Goal: Complete application form

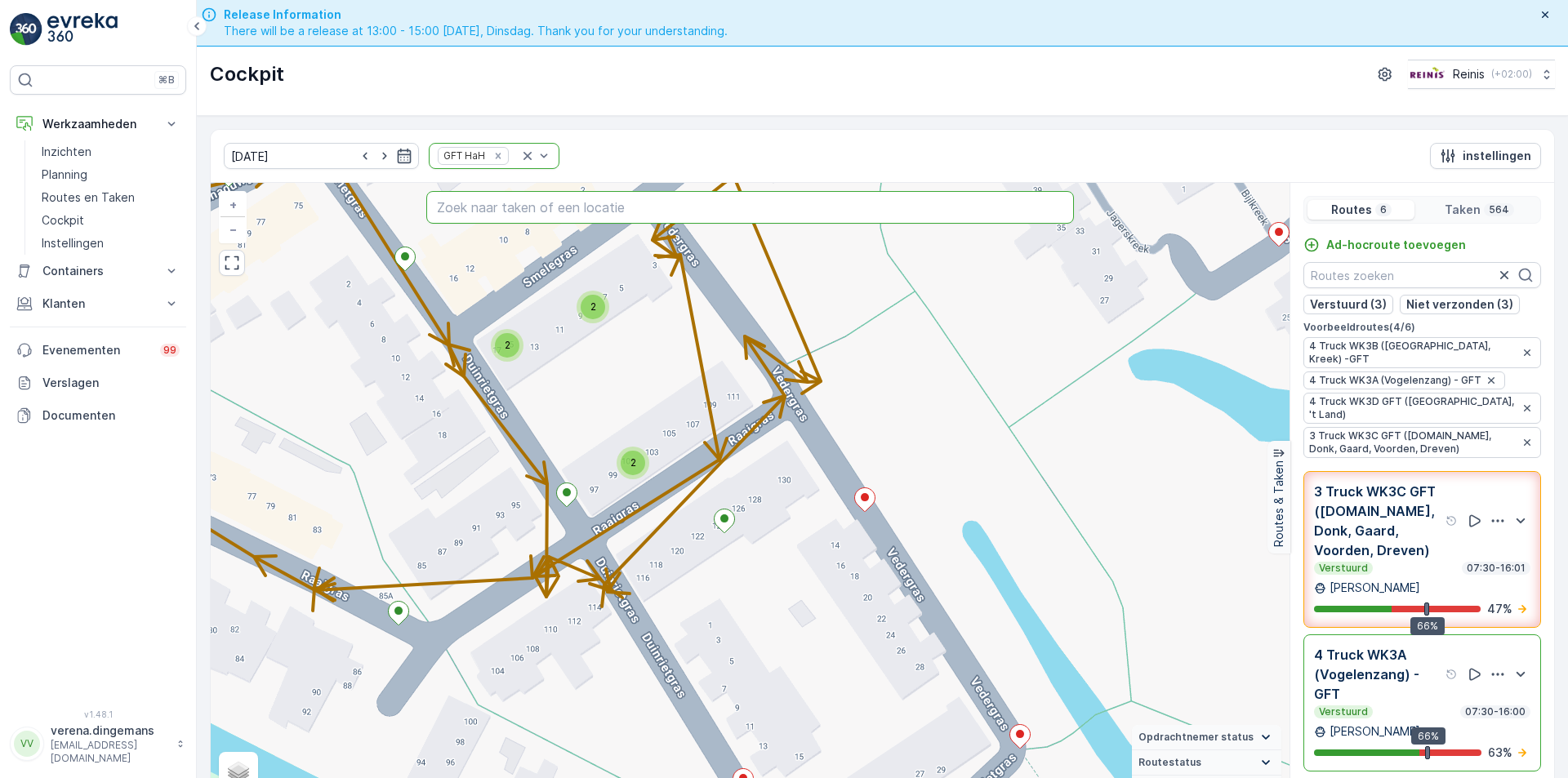
scroll to position [41, 0]
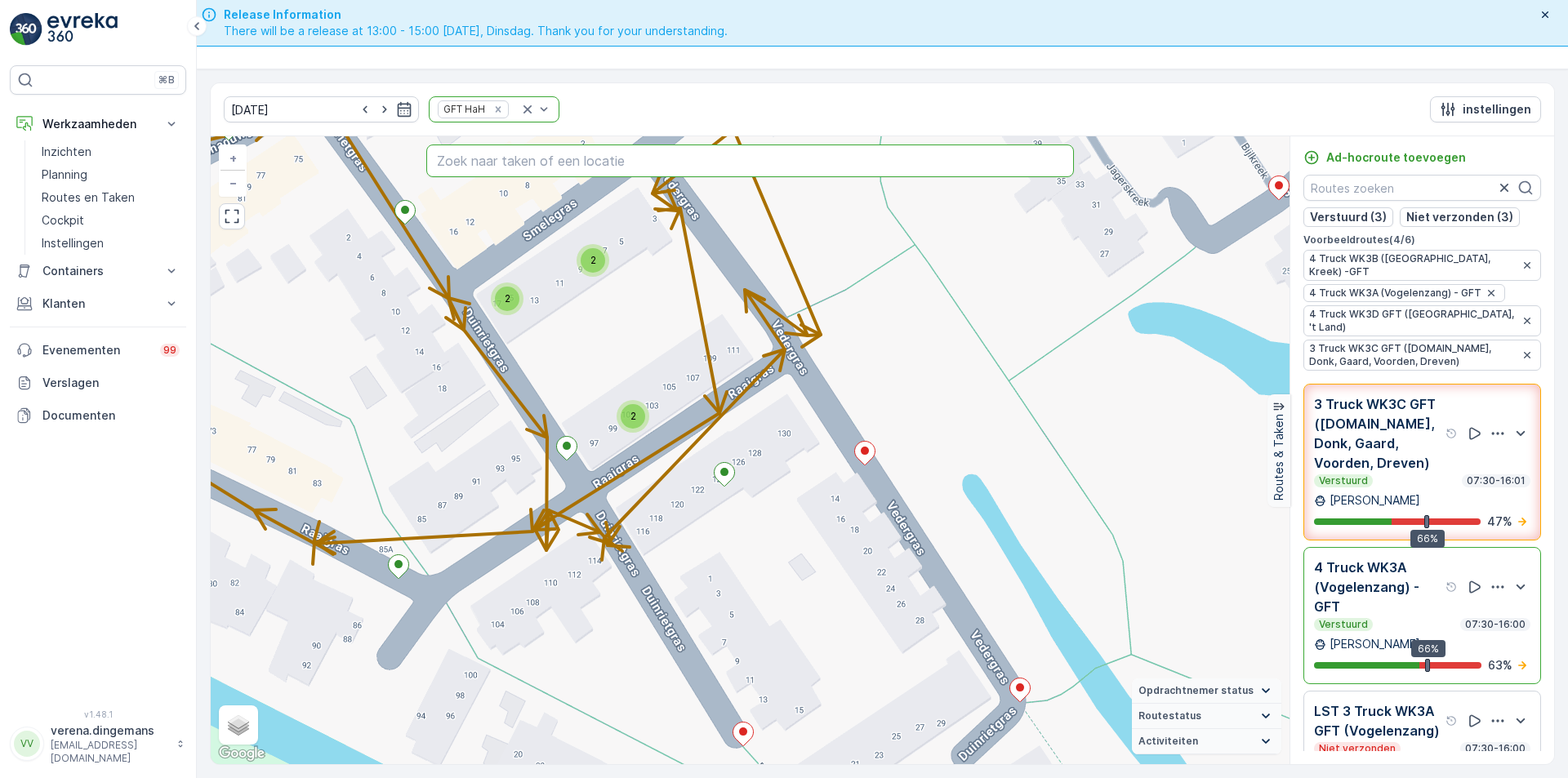
click at [538, 160] on input "text" at bounding box center [750, 161] width 647 height 33
click at [558, 163] on input "text" at bounding box center [750, 161] width 647 height 33
click at [546, 160] on input "text" at bounding box center [750, 161] width 647 height 33
click at [512, 159] on input "text" at bounding box center [750, 161] width 647 height 33
type input "schipperskade 23"
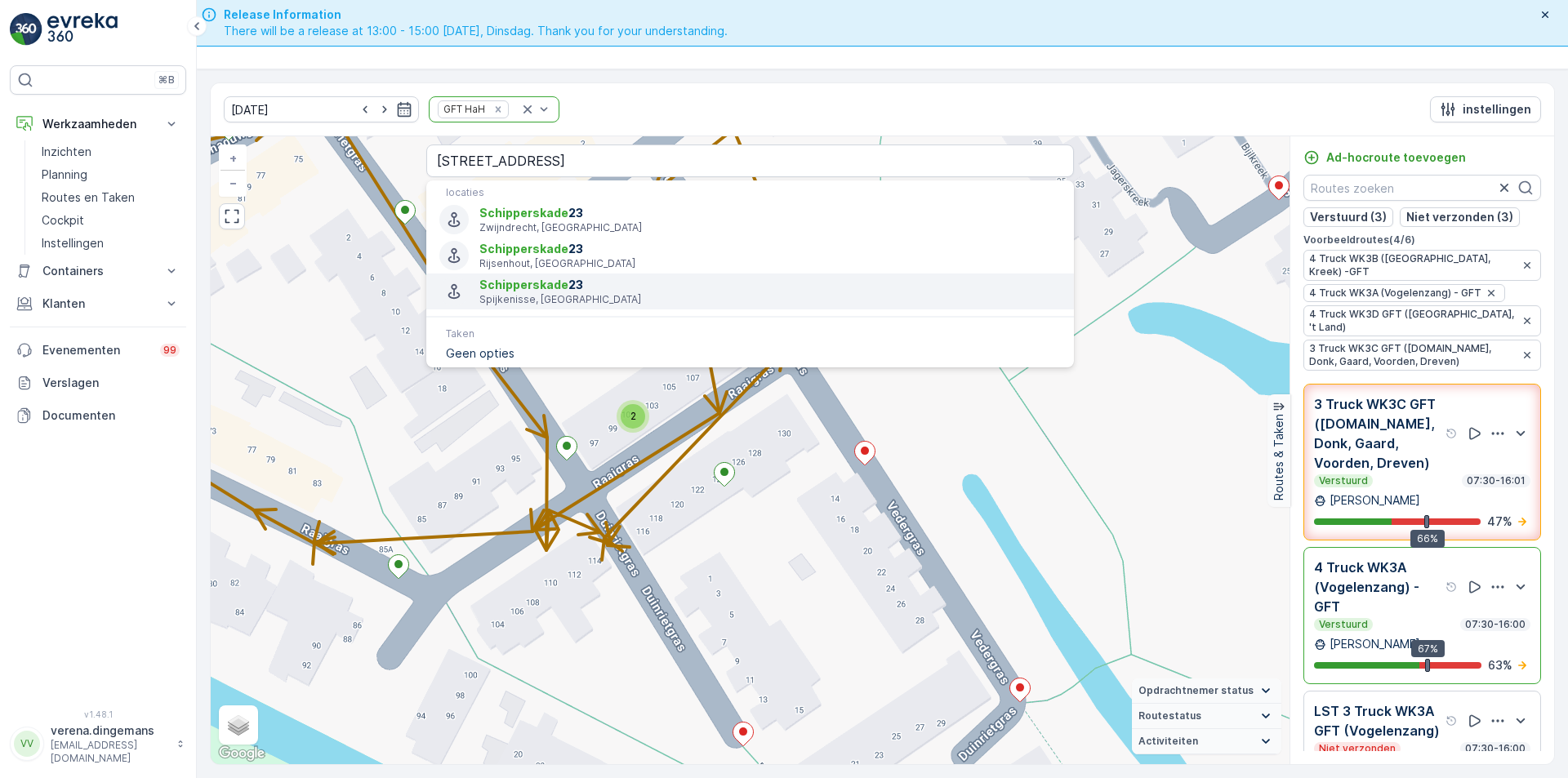
click at [516, 302] on p "Spijkenisse, [GEOGRAPHIC_DATA]" at bounding box center [770, 300] width 581 height 13
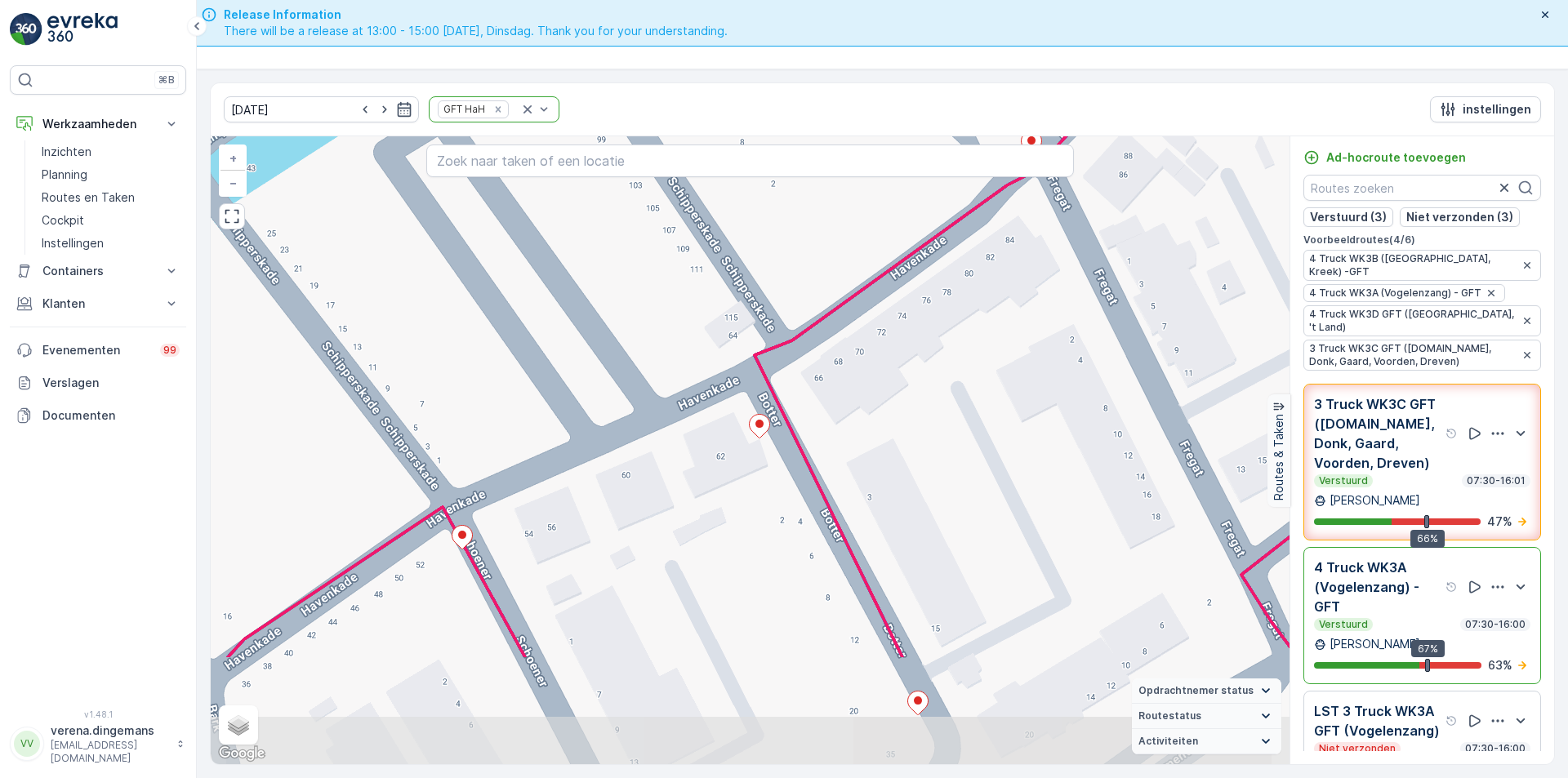
drag, startPoint x: 849, startPoint y: 537, endPoint x: 911, endPoint y: 367, distance: 181.0
click at [911, 367] on div "2 2 2 3 2 2 2 2 3 5 2 2 2 2 2 2 2 4 2 2 2 2 2 2 2 2 2 2 2 2 4 2 2 2 2 2 2 2 2 2…" at bounding box center [750, 450] width 1079 height 628
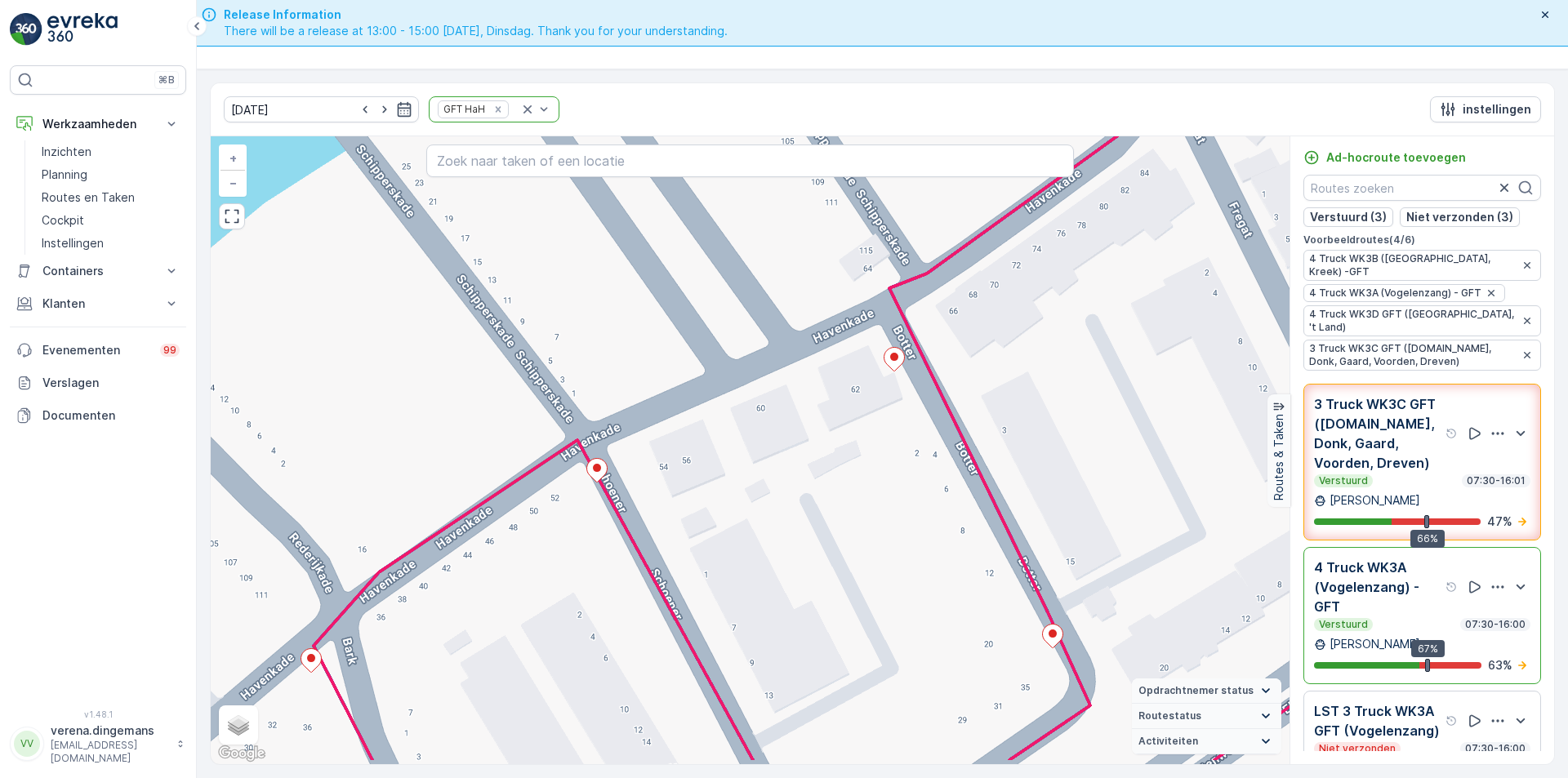
drag, startPoint x: 618, startPoint y: 542, endPoint x: 753, endPoint y: 476, distance: 150.3
click at [753, 476] on div "2 2 2 3 2 2 2 2 3 5 2 2 2 2 2 2 2 4 2 2 2 2 2 2 2 2 2 2 2 2 4 2 2 2 2 2 2 2 2 2…" at bounding box center [750, 450] width 1079 height 628
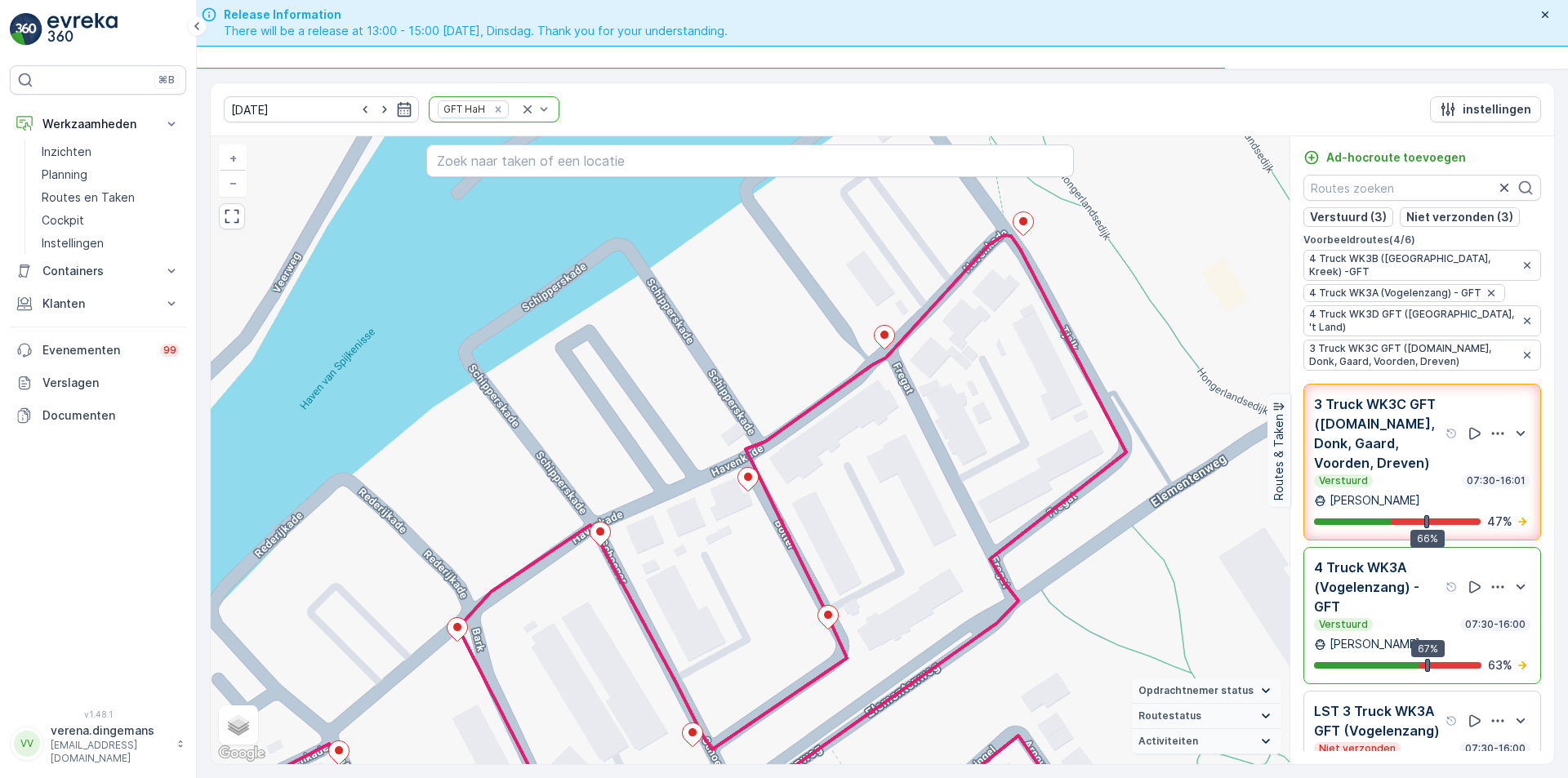
drag, startPoint x: 467, startPoint y: 333, endPoint x: 484, endPoint y: 400, distance: 69.1
click at [484, 400] on div "2 2 2 2 2 2 2 2 2 2 3 4 2 3 2 3 5 3 2 2 2 2 2 2 2 2 2 4 2 2 2 2 2 2 2 2 2 2 2 2…" at bounding box center [750, 450] width 1079 height 628
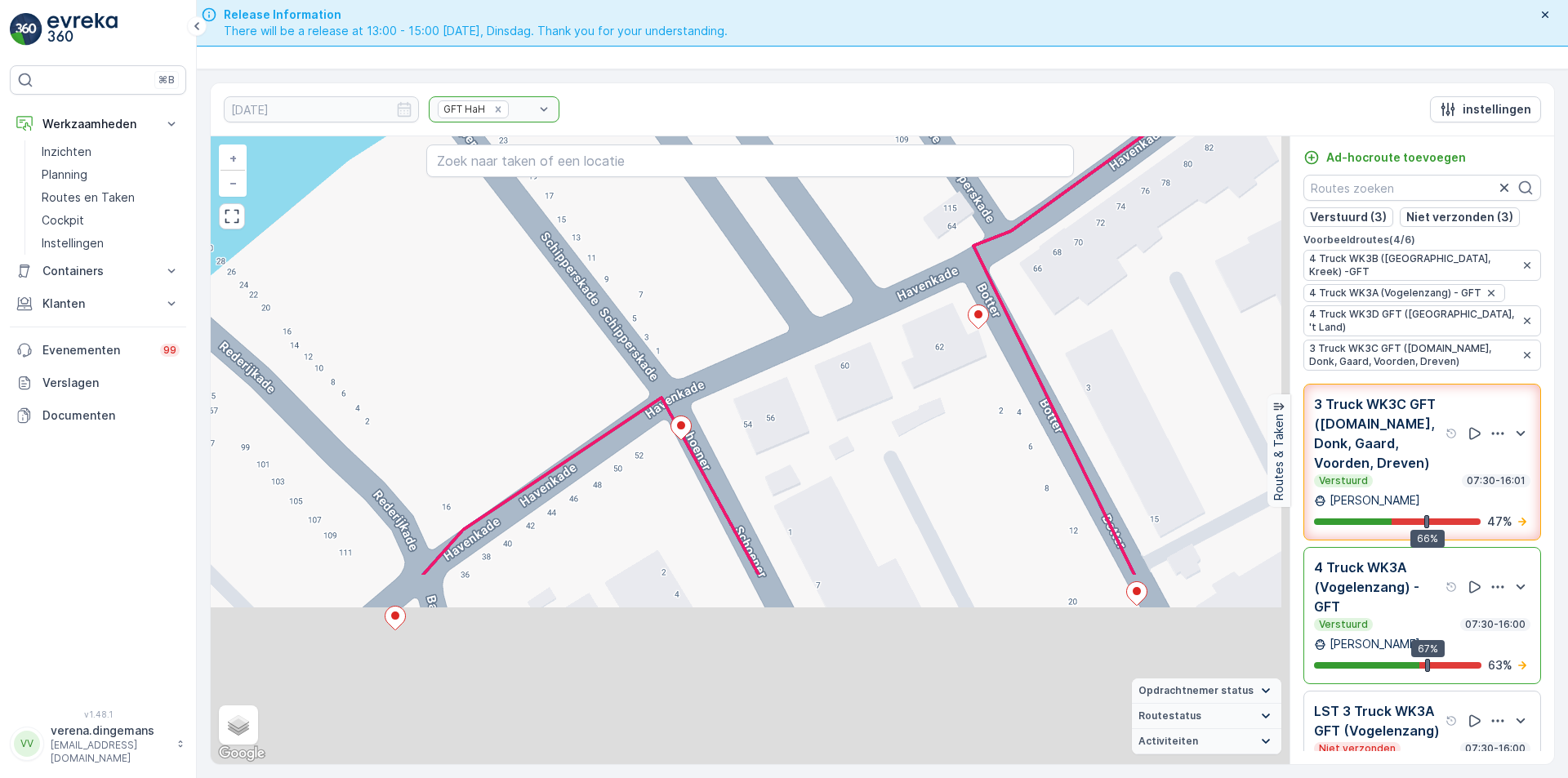
drag, startPoint x: 614, startPoint y: 598, endPoint x: 557, endPoint y: 346, distance: 258.4
click at [557, 346] on div "2 2 2 3 2 2 2 2 3 5 2 2 2 2 2 2 2 4 2 2 2 2 2 2 2 2 2 2 2 2 4 2 2 2 2 2 2 2 2 2…" at bounding box center [750, 450] width 1079 height 628
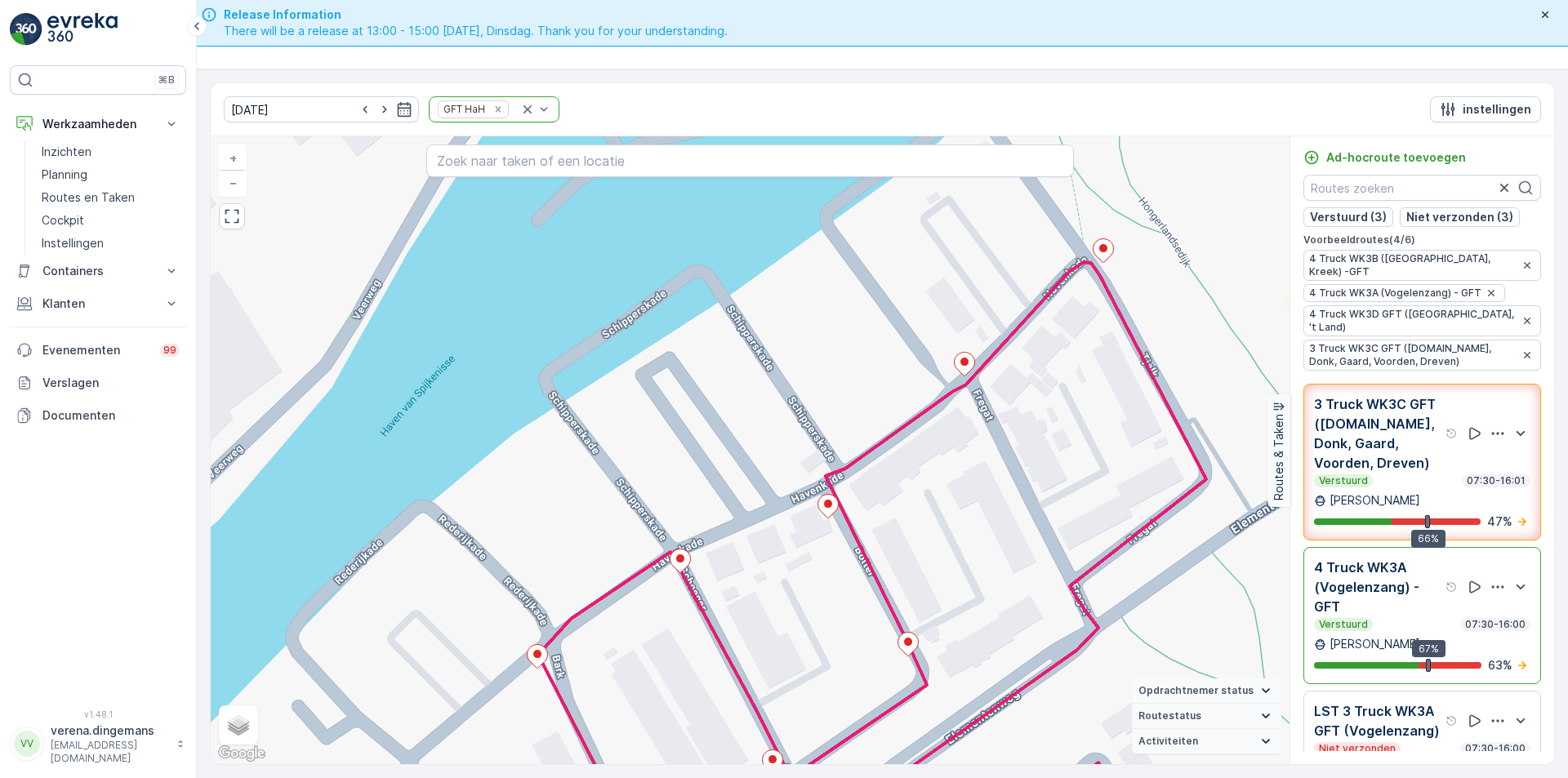
drag, startPoint x: 764, startPoint y: 339, endPoint x: 712, endPoint y: 492, distance: 161.6
click at [712, 492] on div "2 2 2 2 2 2 2 2 2 2 3 4 2 3 2 3 5 3 2 2 2 2 2 2 2 2 2 4 2 2 2 2 2 2 2 2 2 2 2 2…" at bounding box center [750, 450] width 1079 height 628
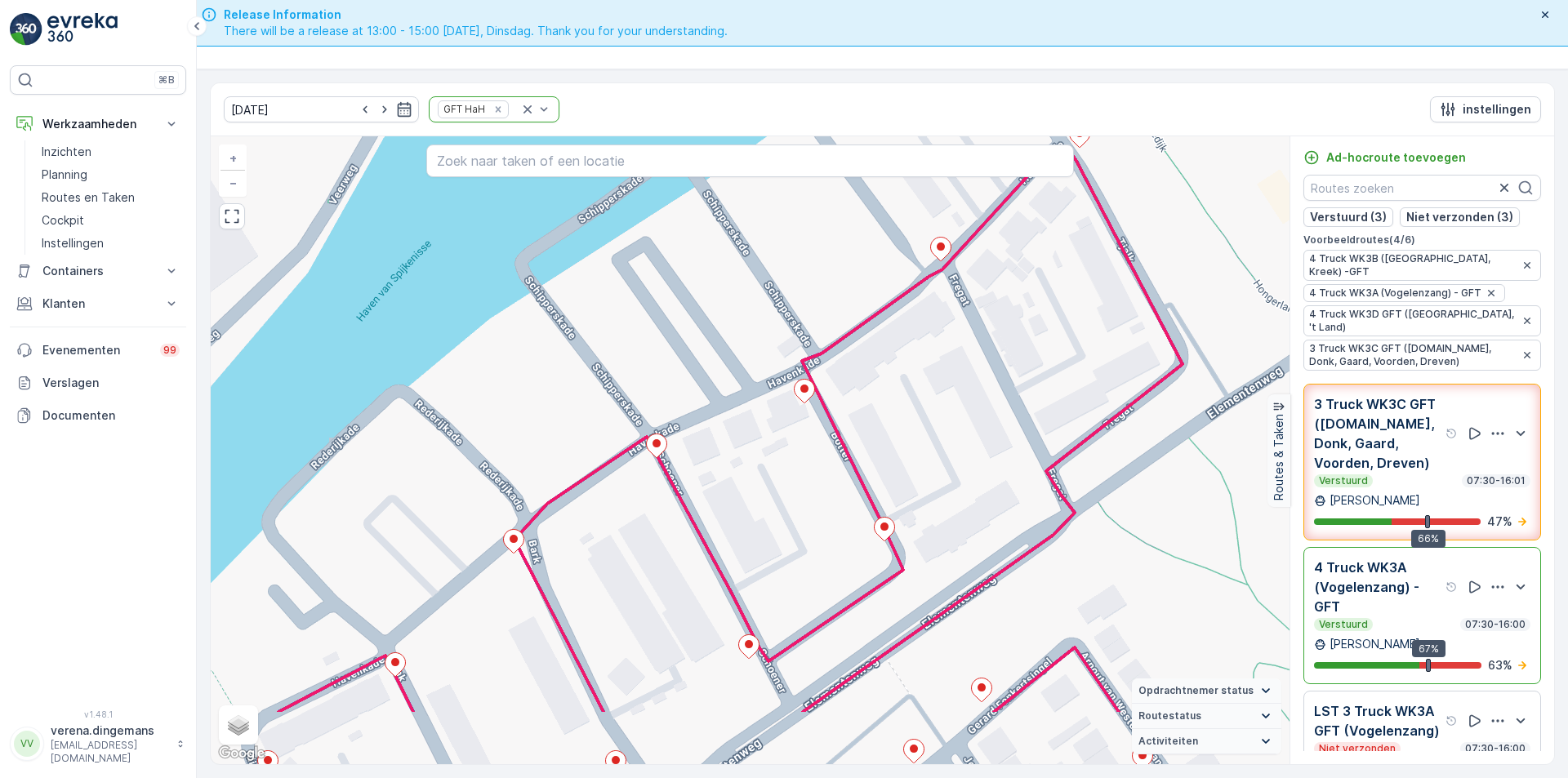
drag, startPoint x: 675, startPoint y: 627, endPoint x: 651, endPoint y: 511, distance: 118.5
click at [651, 511] on div "2 2 2 2 2 2 2 2 2 2 3 4 2 3 2 3 5 3 2 2 2 2 2 2 2 2 2 4 2 2 2 2 2 2 2 2 2 2 2 2…" at bounding box center [750, 450] width 1079 height 628
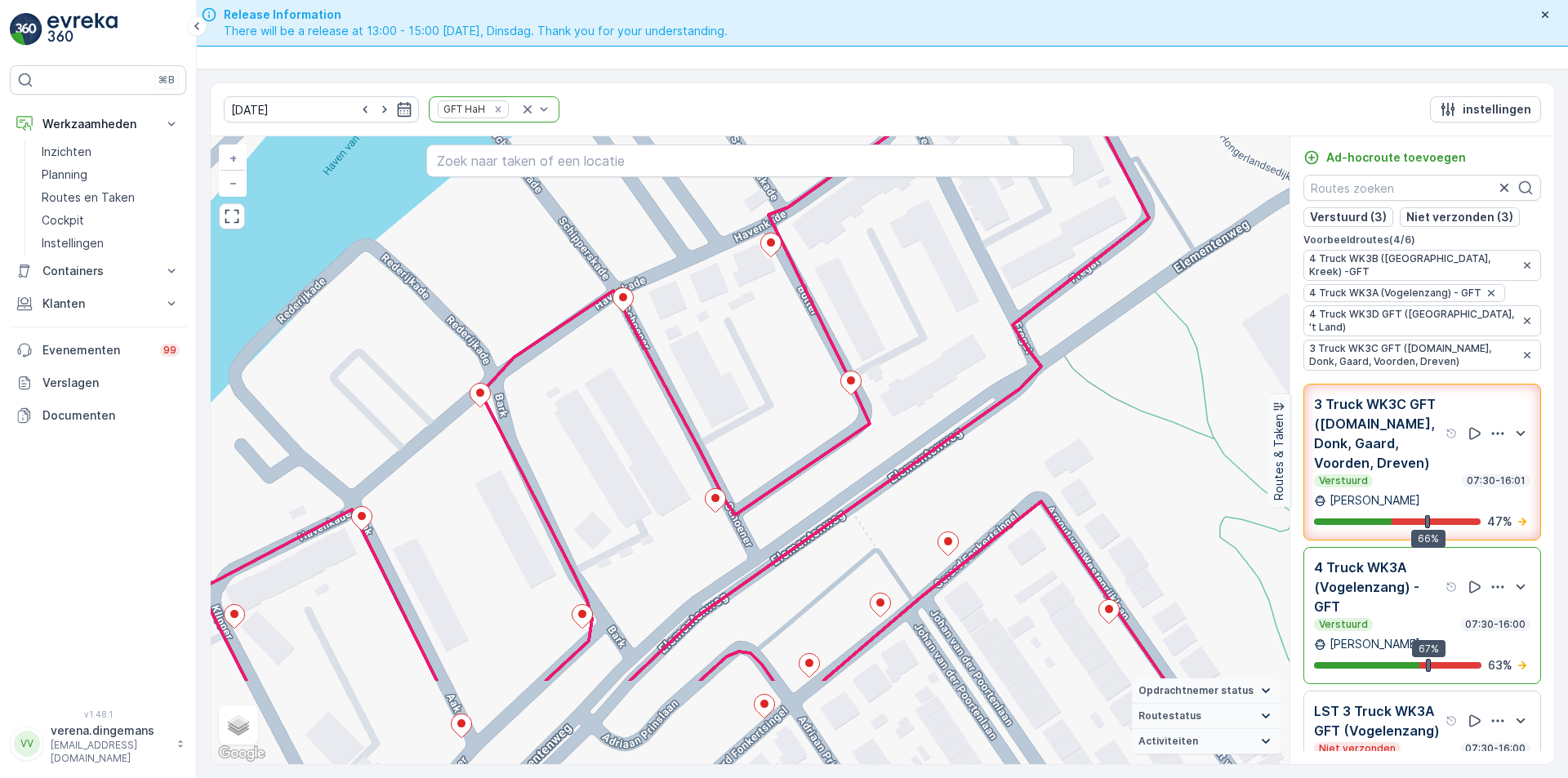
drag, startPoint x: 663, startPoint y: 621, endPoint x: 630, endPoint y: 475, distance: 149.7
click at [630, 475] on div "2 2 2 2 2 2 2 2 2 2 3 4 2 3 2 3 5 3 2 2 2 2 2 2 2 2 2 4 2 2 2 2 2 2 2 2 2 2 2 2…" at bounding box center [750, 450] width 1079 height 628
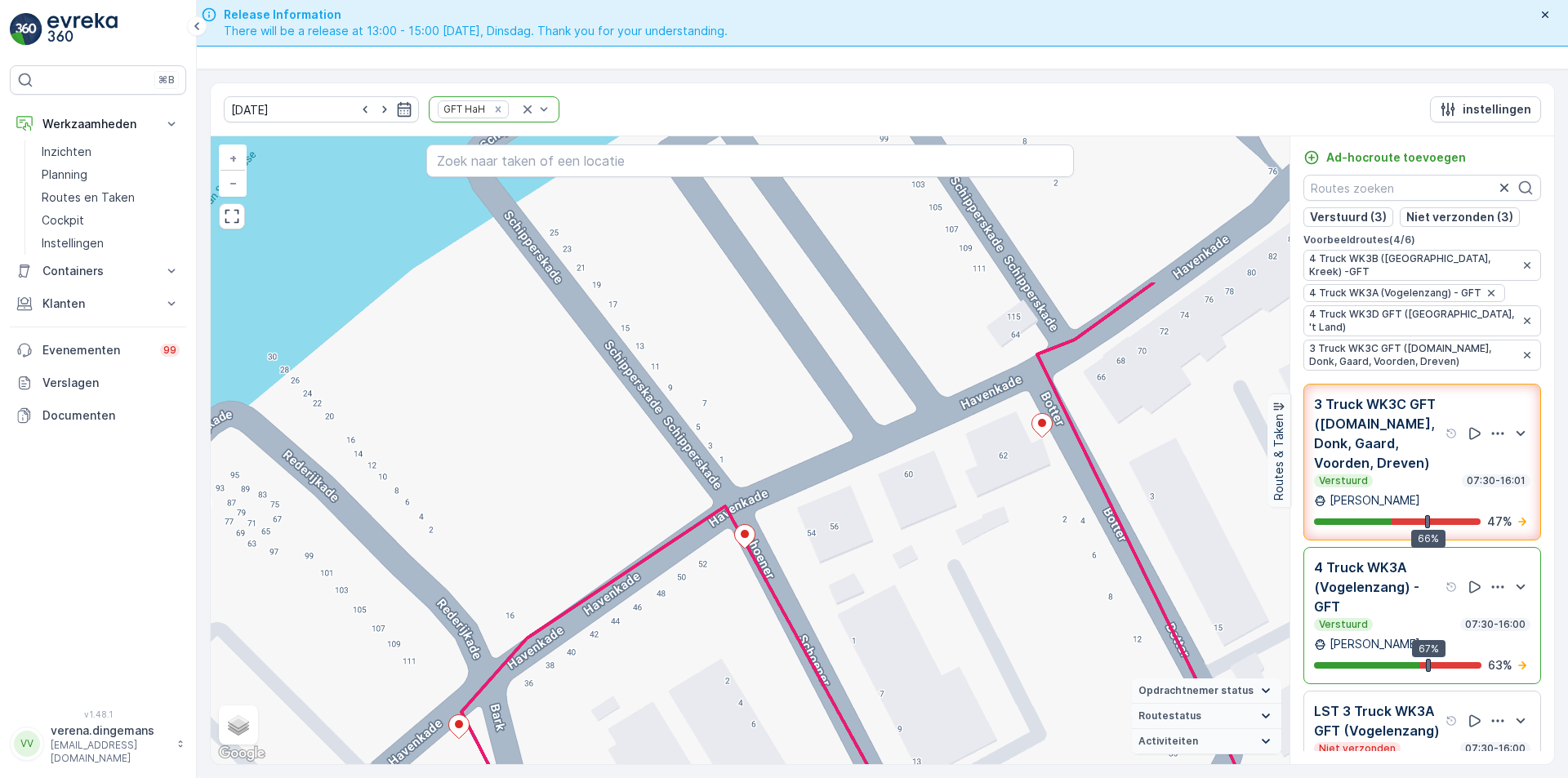
drag, startPoint x: 613, startPoint y: 234, endPoint x: 624, endPoint y: 443, distance: 209.3
click at [624, 443] on div "2 2 2 3 2 2 2 2 3 5 2 2 2 2 2 2 2 4 2 2 2 2 2 2 2 2 2 2 2 2 4 2 2 2 2 2 2 2 2 2…" at bounding box center [750, 450] width 1079 height 628
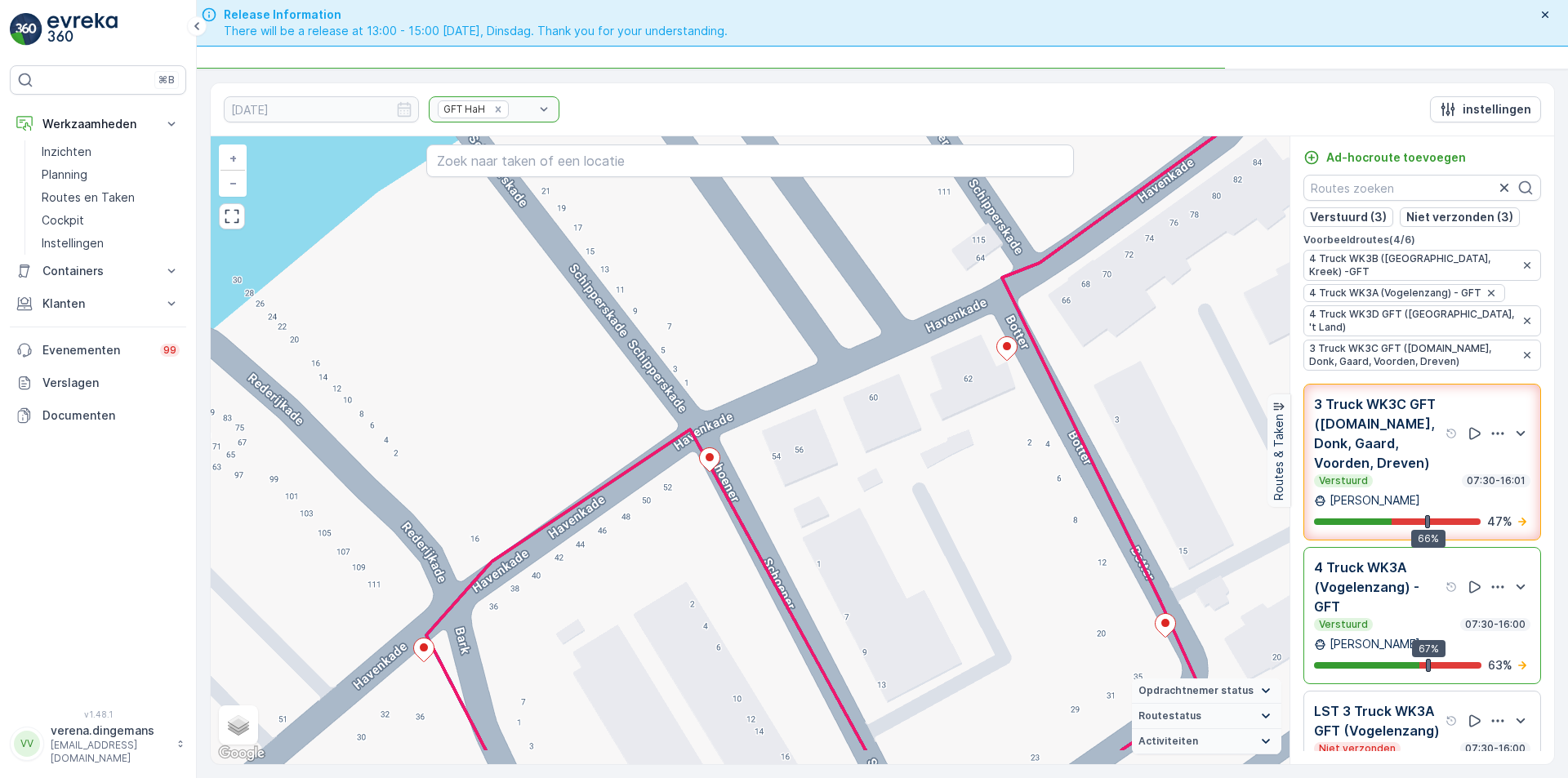
drag, startPoint x: 716, startPoint y: 565, endPoint x: 681, endPoint y: 489, distance: 83.7
click at [681, 489] on div "2 2 2 3 2 2 2 2 3 5 2 2 2 2 2 2 2 4 2 2 2 2 2 2 2 2 2 2 2 2 4 2 2 2 2 2 2 2 2 2…" at bounding box center [750, 450] width 1079 height 628
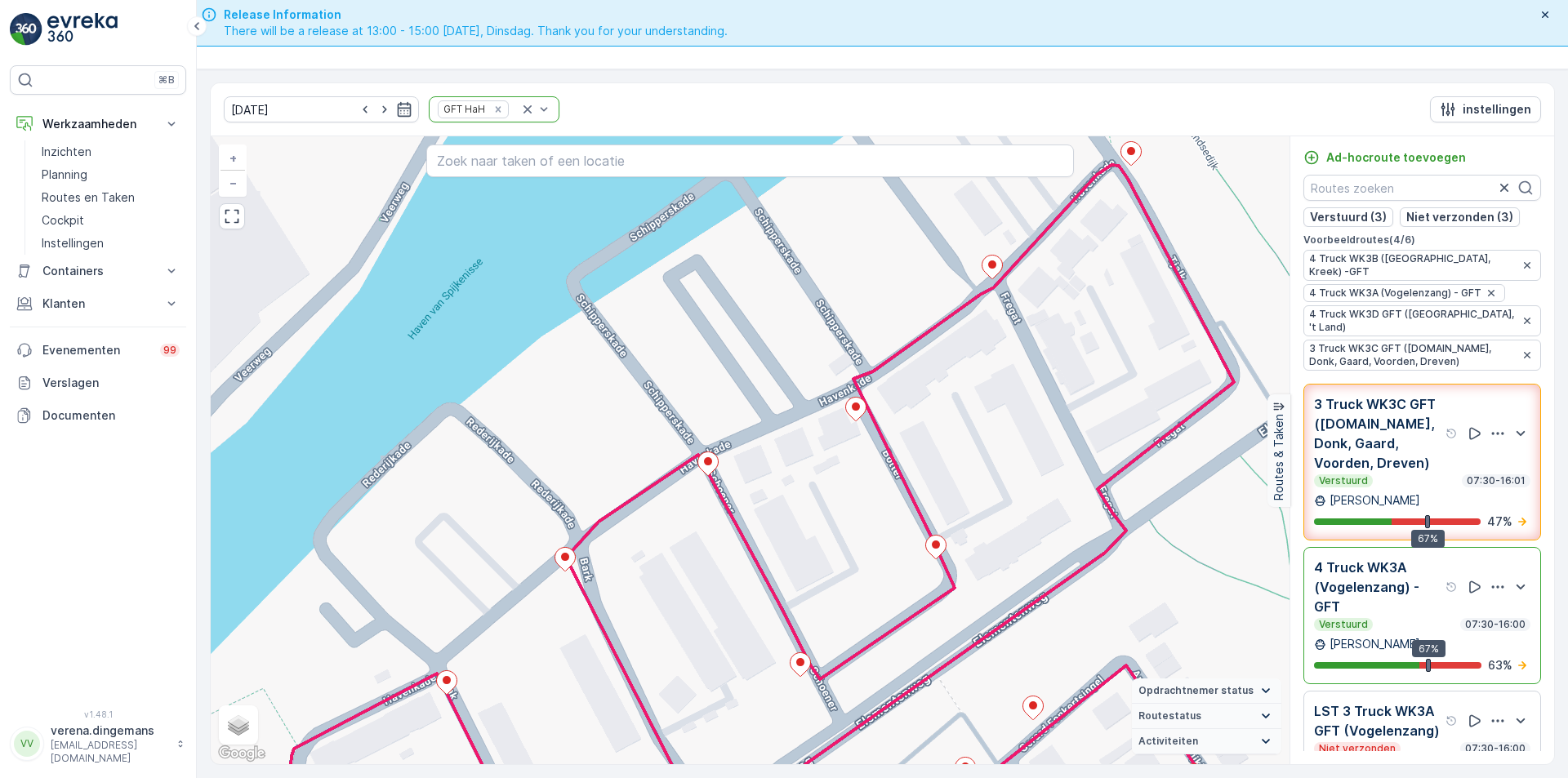
drag, startPoint x: 676, startPoint y: 389, endPoint x: 679, endPoint y: 372, distance: 17.3
click at [679, 372] on div "2 2 2 2 2 2 2 2 2 2 3 4 2 3 2 3 5 3 2 2 2 2 2 2 2 2 2 4 2 2 2 2 2 2 2 2 2 2 2 2…" at bounding box center [750, 450] width 1079 height 628
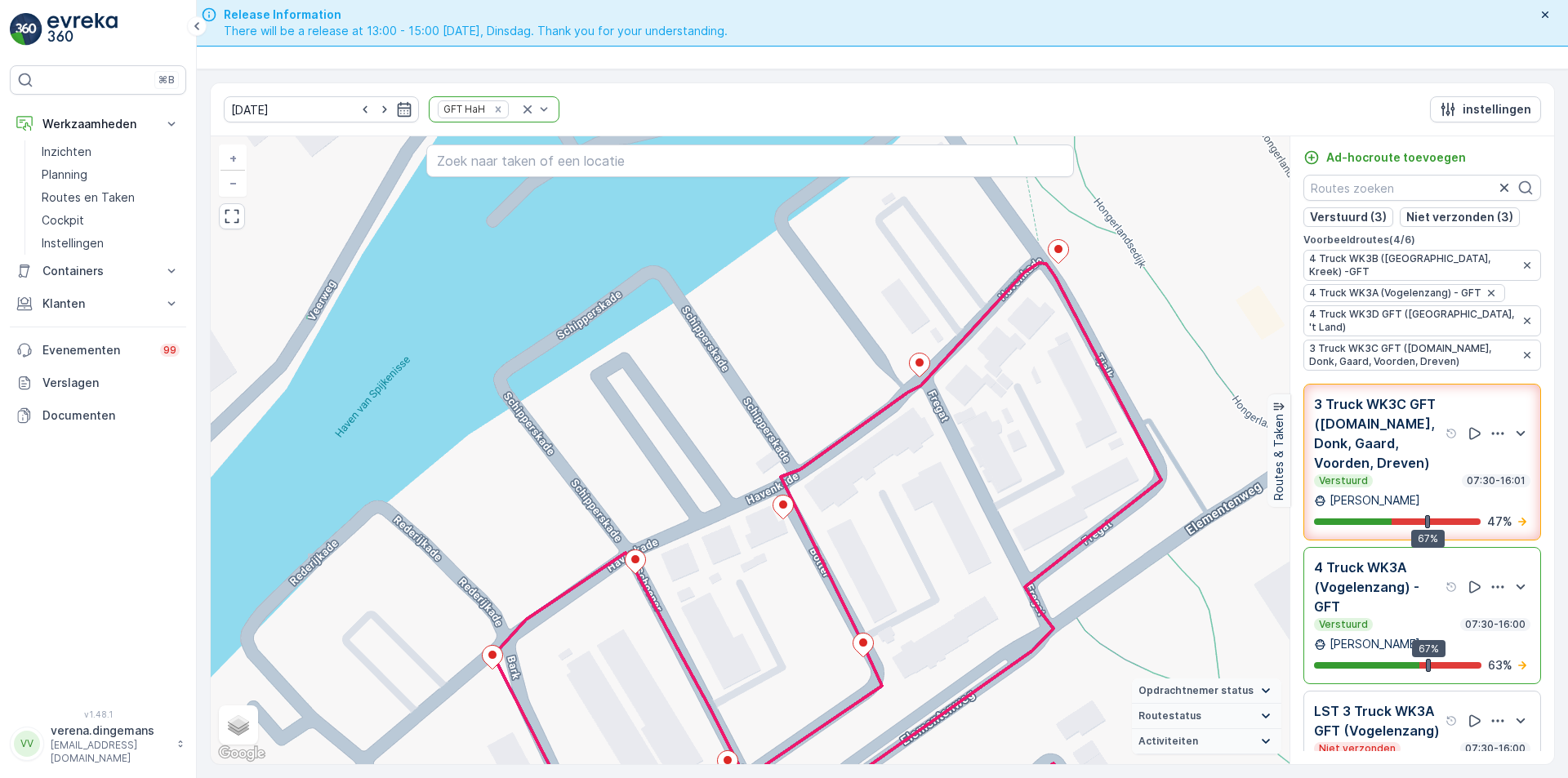
drag, startPoint x: 672, startPoint y: 310, endPoint x: 600, endPoint y: 407, distance: 120.8
click at [600, 407] on div "2 2 2 2 2 2 2 2 2 2 3 4 2 3 2 3 5 3 2 2 2 2 2 2 2 2 2 4 2 2 2 2 2 2 2 2 2 2 2 2…" at bounding box center [750, 450] width 1079 height 628
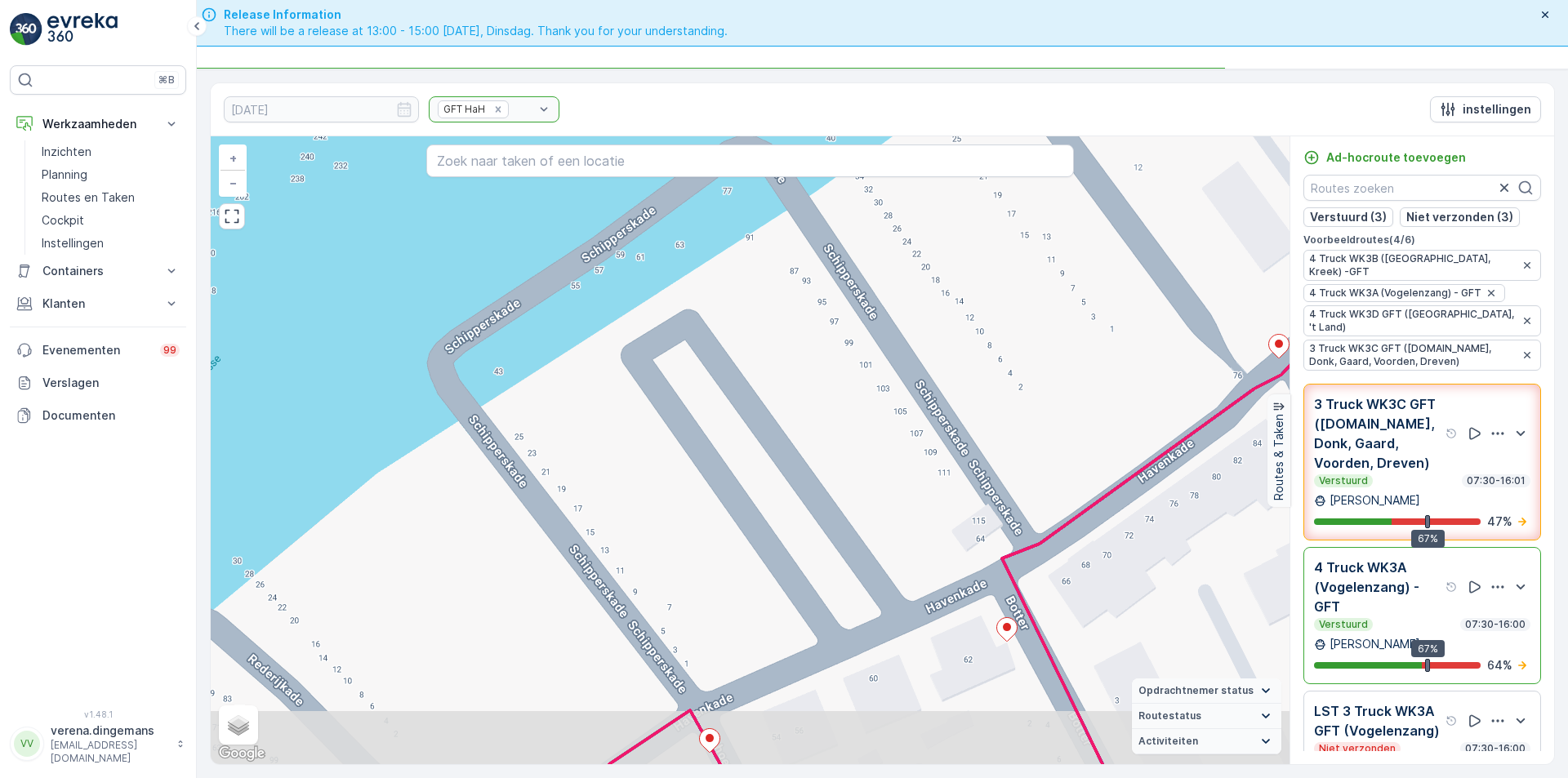
drag, startPoint x: 655, startPoint y: 518, endPoint x: 569, endPoint y: 378, distance: 164.3
click at [657, 506] on div "2 2 2 3 2 2 2 2 3 5 2 2 2 2 2 2 2 4 2 2 2 2 2 2 2 2 2 2 2 2 4 2 2 2 2 2 2 2 2 2…" at bounding box center [750, 450] width 1079 height 628
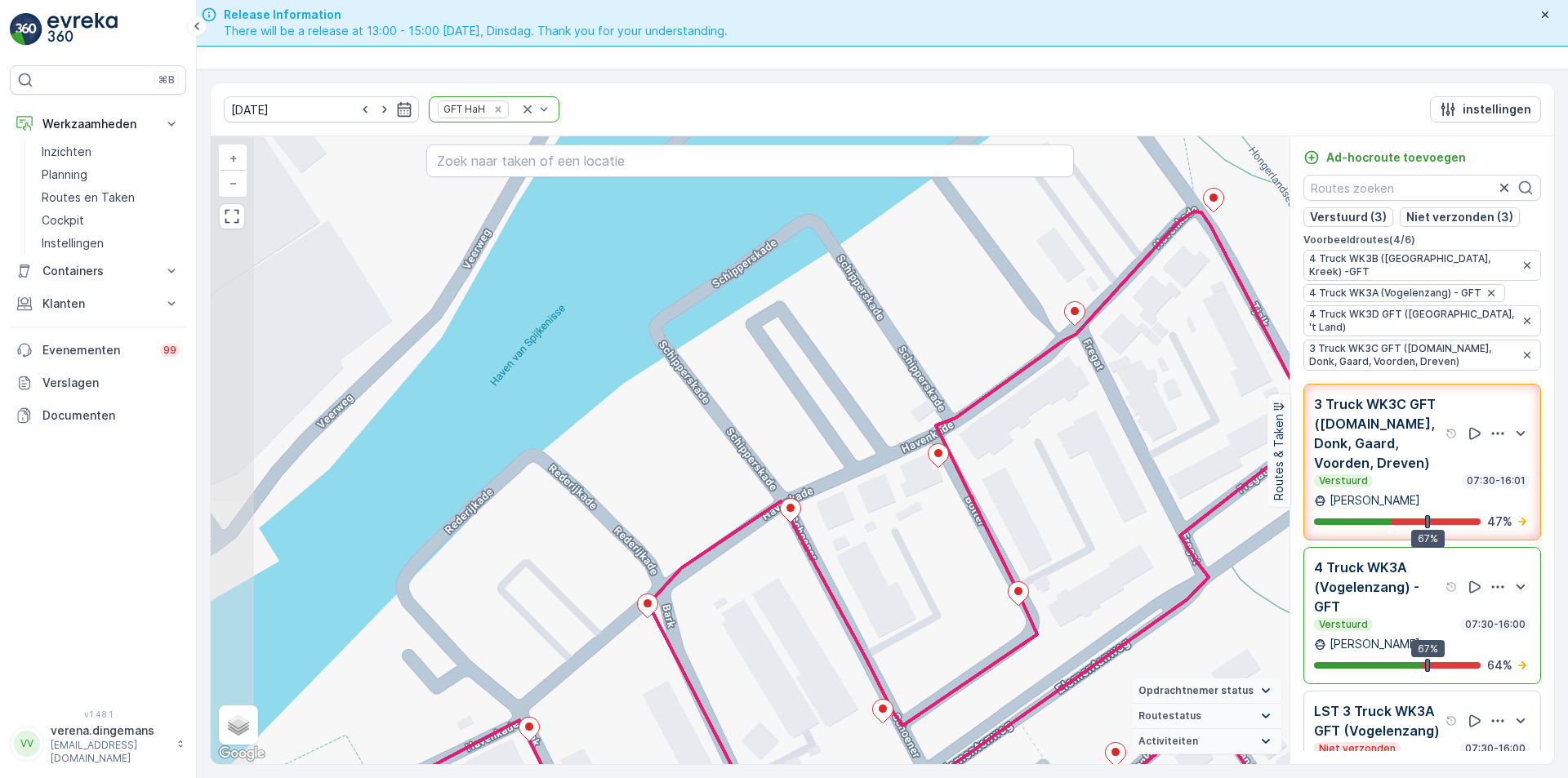
drag, startPoint x: 441, startPoint y: 510, endPoint x: 632, endPoint y: 474, distance: 194.4
click at [632, 474] on div "2 2 2 2 2 2 2 2 2 2 3 4 2 3 2 3 5 3 2 2 2 2 2 2 2 2 2 4 2 2 2 2 2 2 2 2 2 2 2 2…" at bounding box center [750, 450] width 1079 height 628
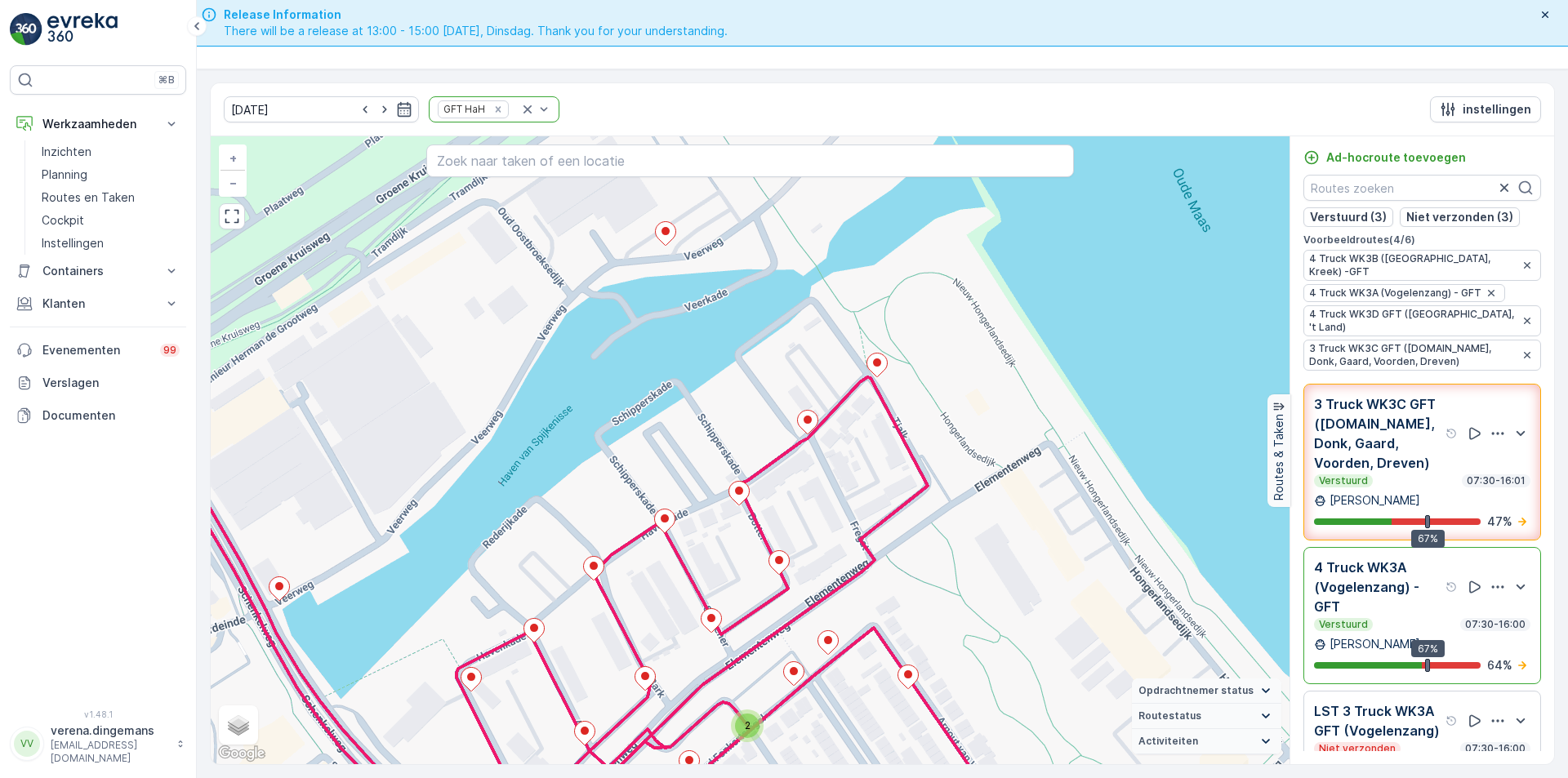
drag, startPoint x: 744, startPoint y: 579, endPoint x: 690, endPoint y: 573, distance: 54.3
click at [690, 573] on div "4 2 3 2 2 3 2 3 3 2 3 2 2 3 2 2 2 5 4 3 4 10 2 2 2 2 2 2 3 2 2 2 4 2 2 3 2 2 4 …" at bounding box center [750, 450] width 1079 height 628
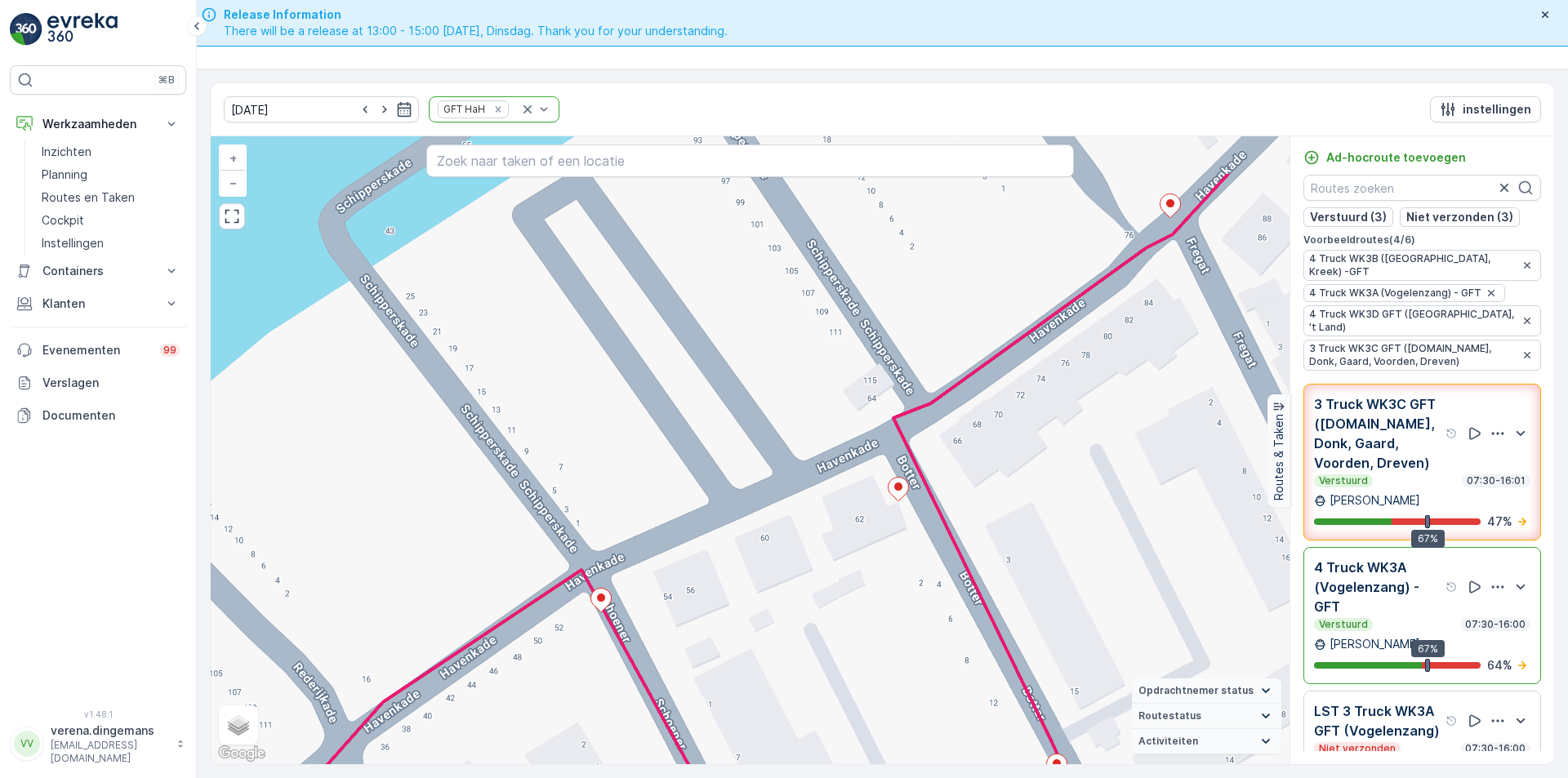
drag, startPoint x: 425, startPoint y: 542, endPoint x: 558, endPoint y: 641, distance: 165.8
click at [558, 641] on div "2 2 2 3 2 2 2 2 3 5 2 2 2 2 2 2 2 4 2 2 2 2 2 2 2 2 2 2 2 2 4 2 2 2 2 2 2 2 2 2…" at bounding box center [750, 450] width 1079 height 628
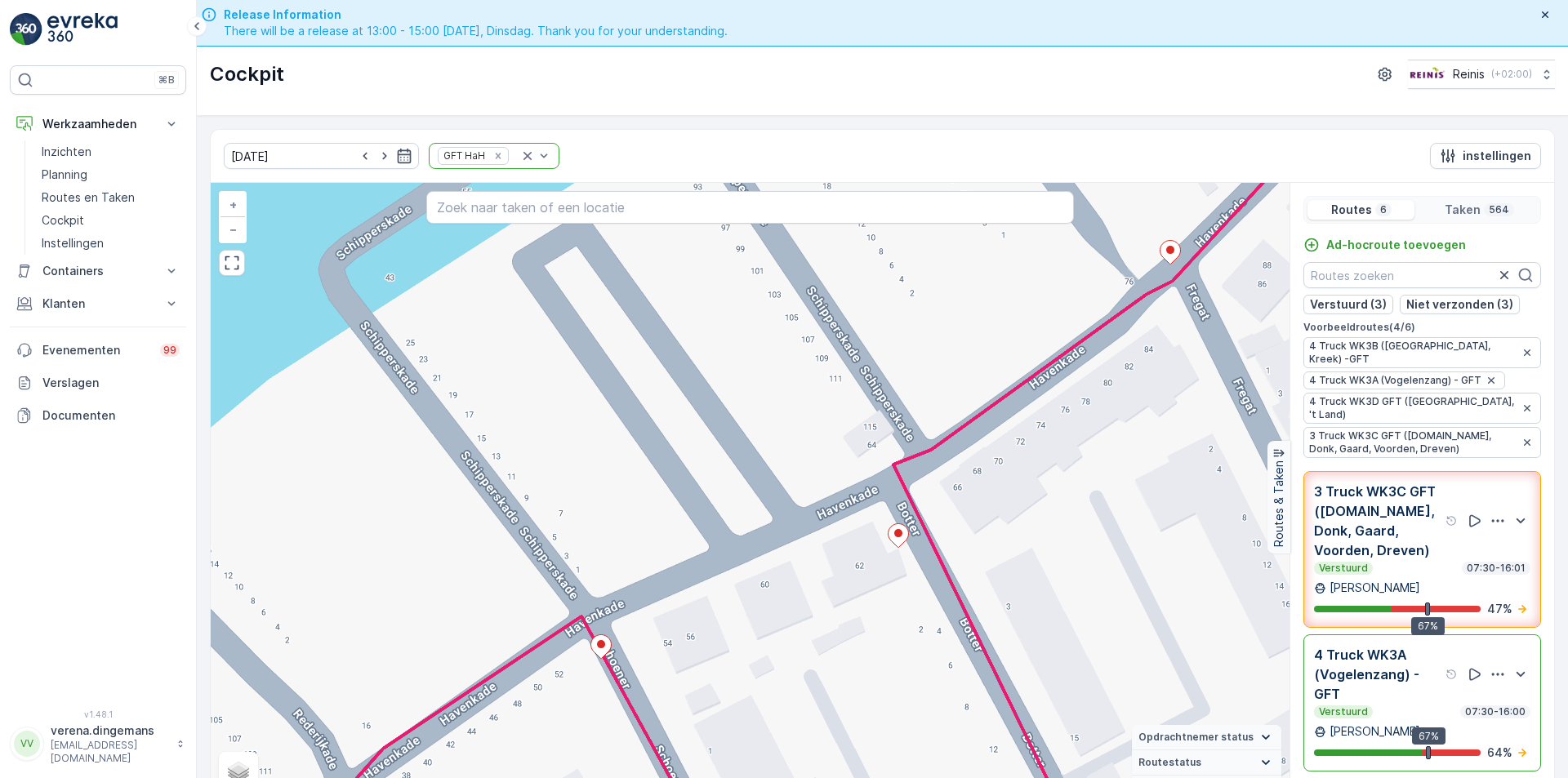
scroll to position [41, 0]
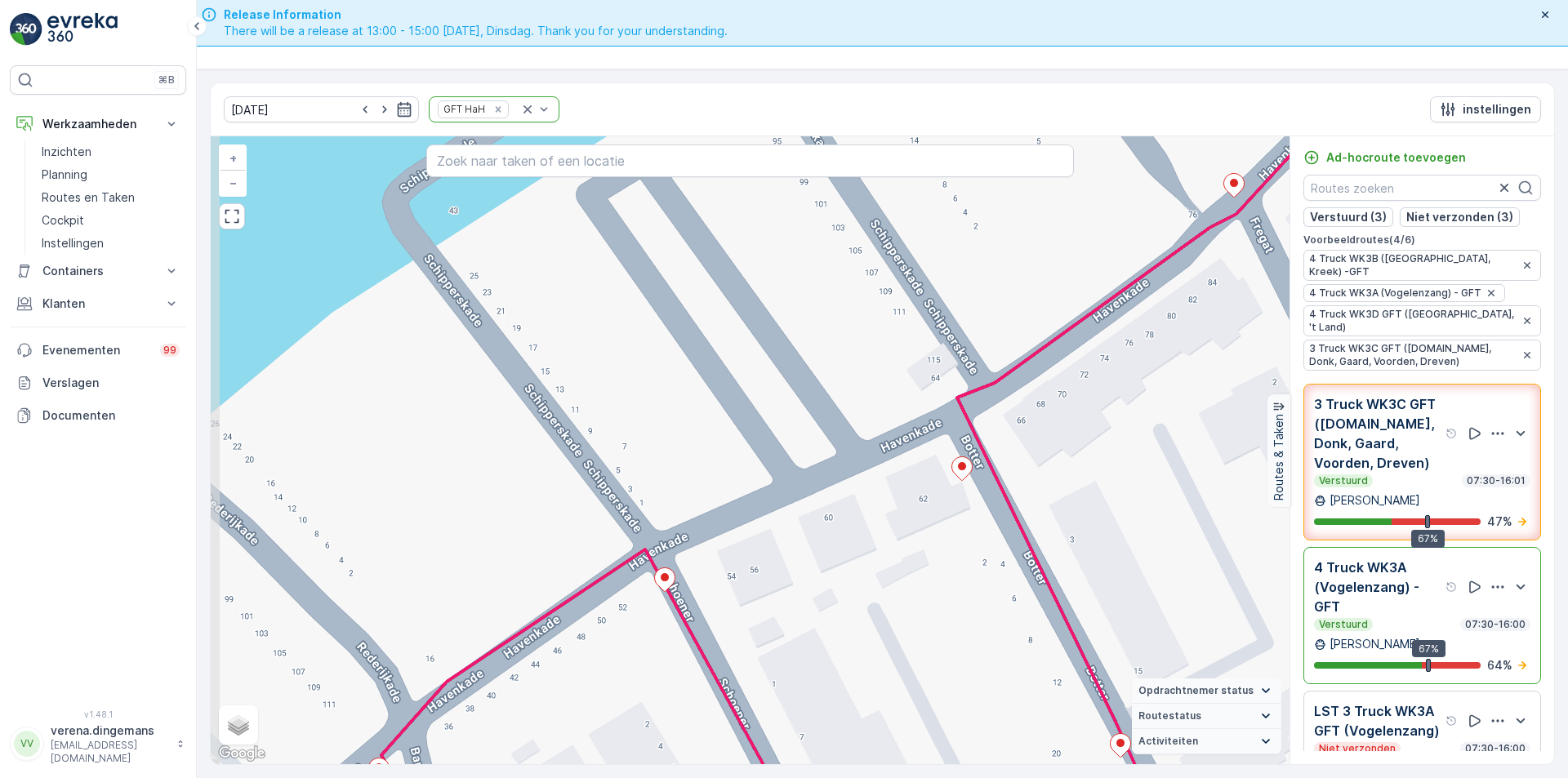
drag, startPoint x: 634, startPoint y: 417, endPoint x: 698, endPoint y: 397, distance: 67.1
click at [698, 397] on div "2 2 3 2 2 2 5 2 2 2 2 2 3 2 2 2 2 2 2 2 4 2 2 2 2 2 2 2 2 2 2 4 2 2 2 4 2 2 2 2…" at bounding box center [750, 450] width 1079 height 628
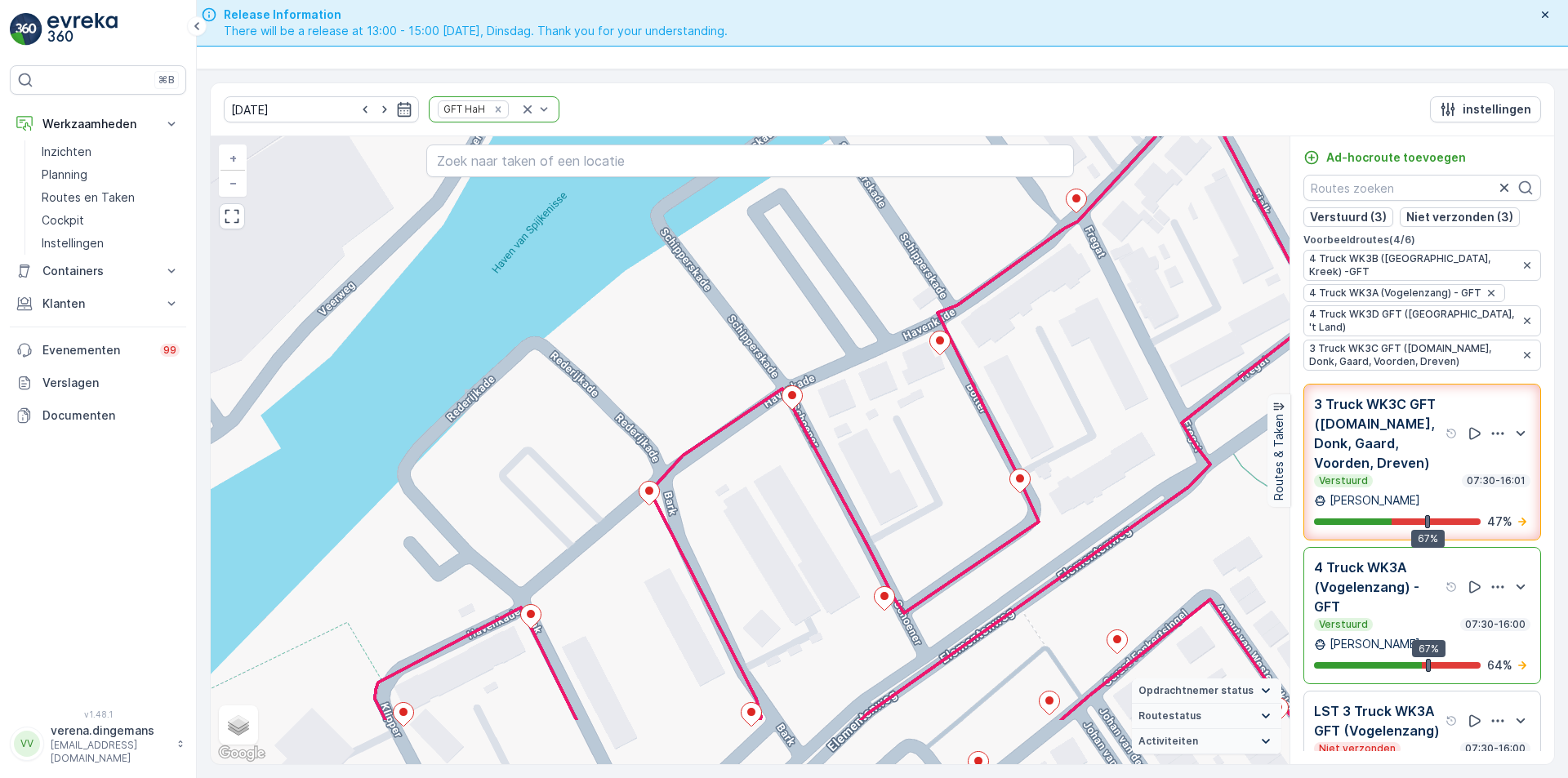
drag, startPoint x: 772, startPoint y: 581, endPoint x: 785, endPoint y: 475, distance: 106.8
click at [785, 475] on div "2 2 2 2 2 2 2 2 2 2 3 4 2 3 2 3 5 3 2 2 2 2 2 2 2 2 2 4 2 2 2 2 2 2 2 2 2 2 2 2…" at bounding box center [750, 450] width 1079 height 628
